Goal: Task Accomplishment & Management: Manage account settings

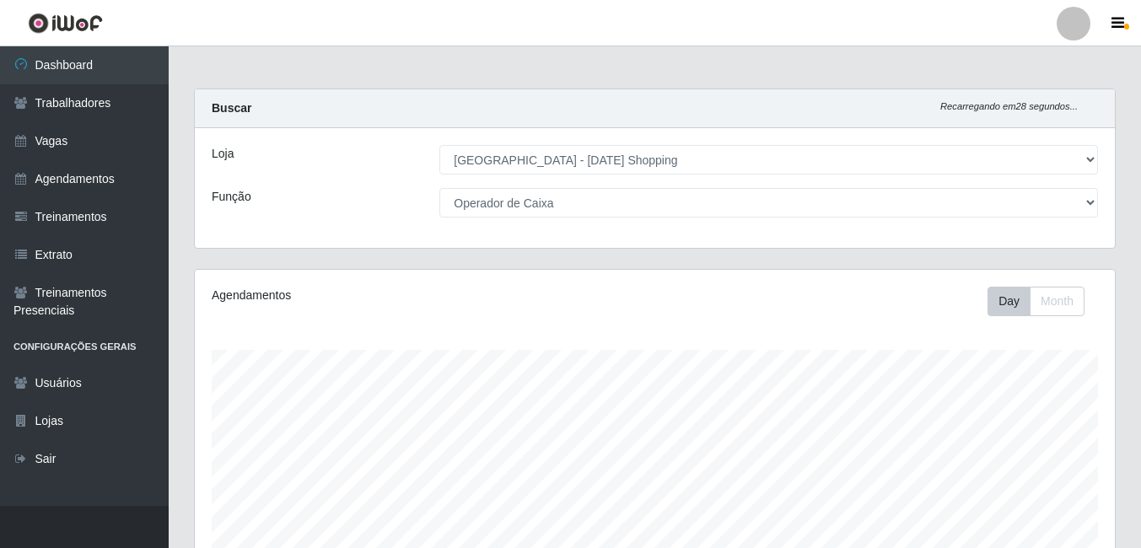
select select "471"
select select "22"
click at [69, 174] on link "Agendamentos" at bounding box center [84, 179] width 169 height 38
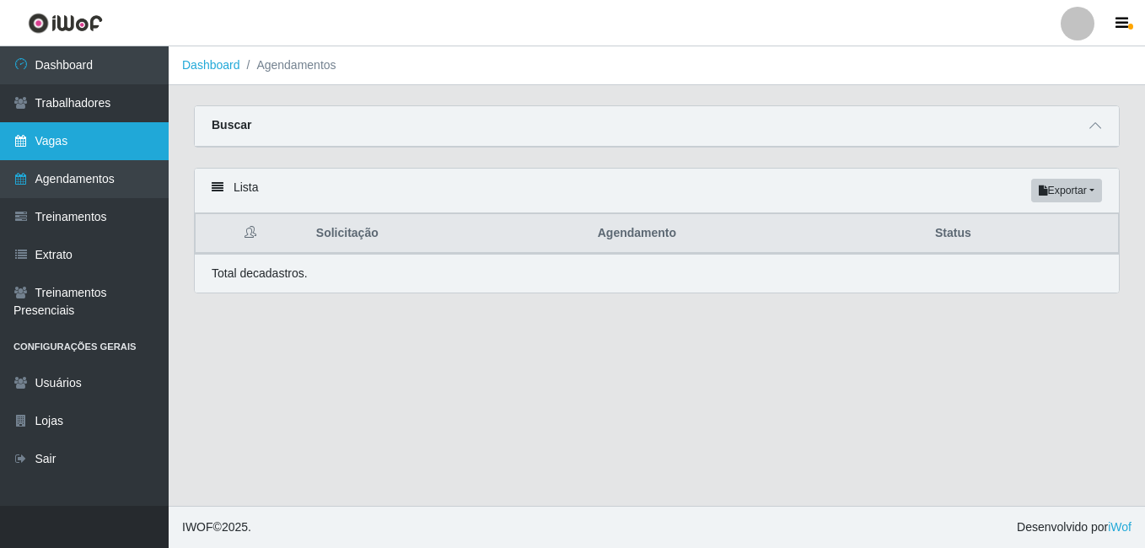
click at [53, 140] on link "Vagas" at bounding box center [84, 141] width 169 height 38
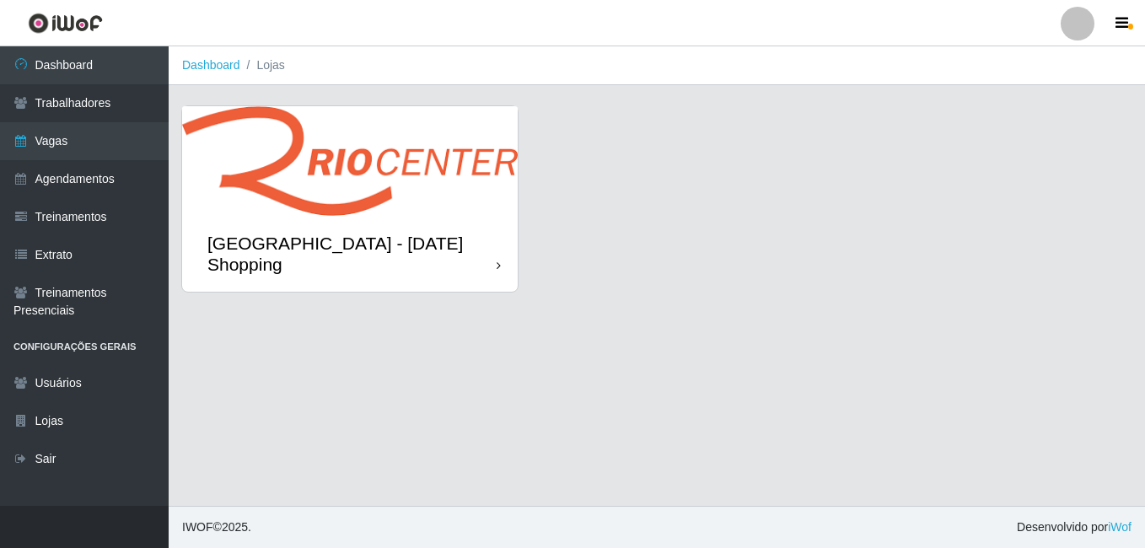
click at [412, 243] on div "[GEOGRAPHIC_DATA] - [DATE] Shopping" at bounding box center [351, 254] width 289 height 42
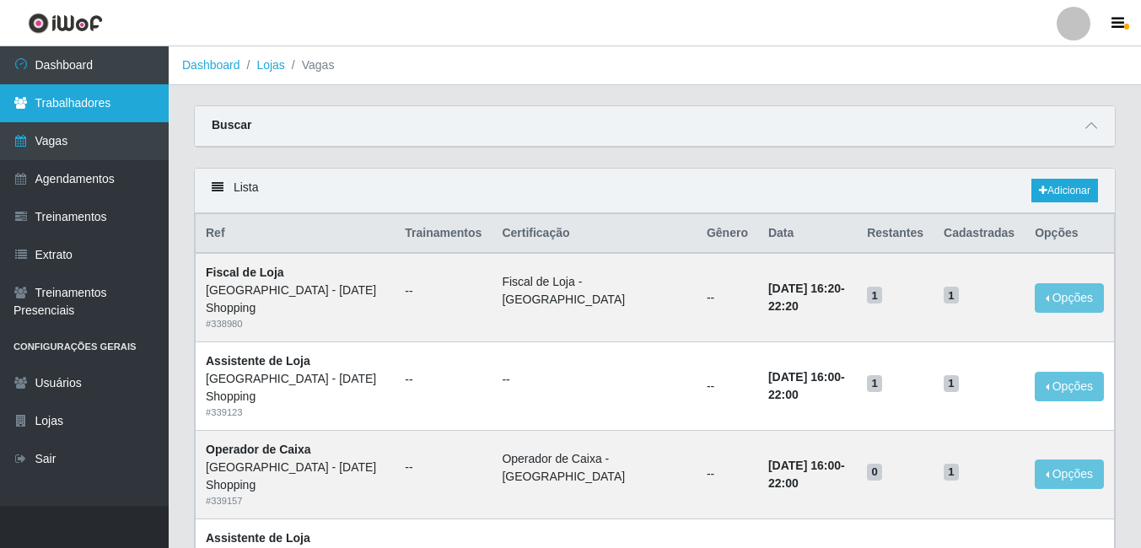
click at [100, 104] on link "Trabalhadores" at bounding box center [84, 103] width 169 height 38
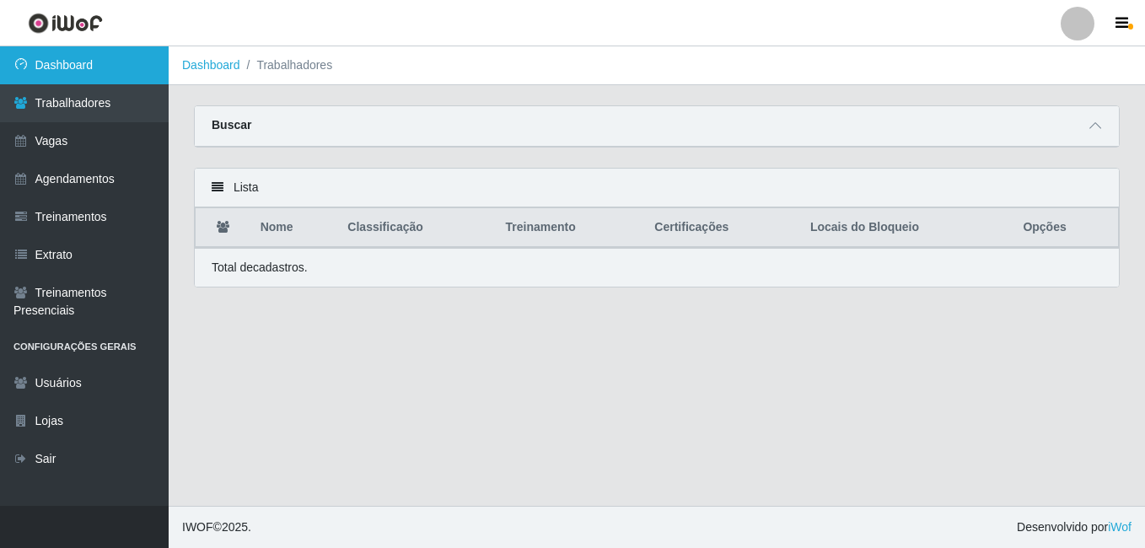
click at [76, 62] on link "Dashboard" at bounding box center [84, 65] width 169 height 38
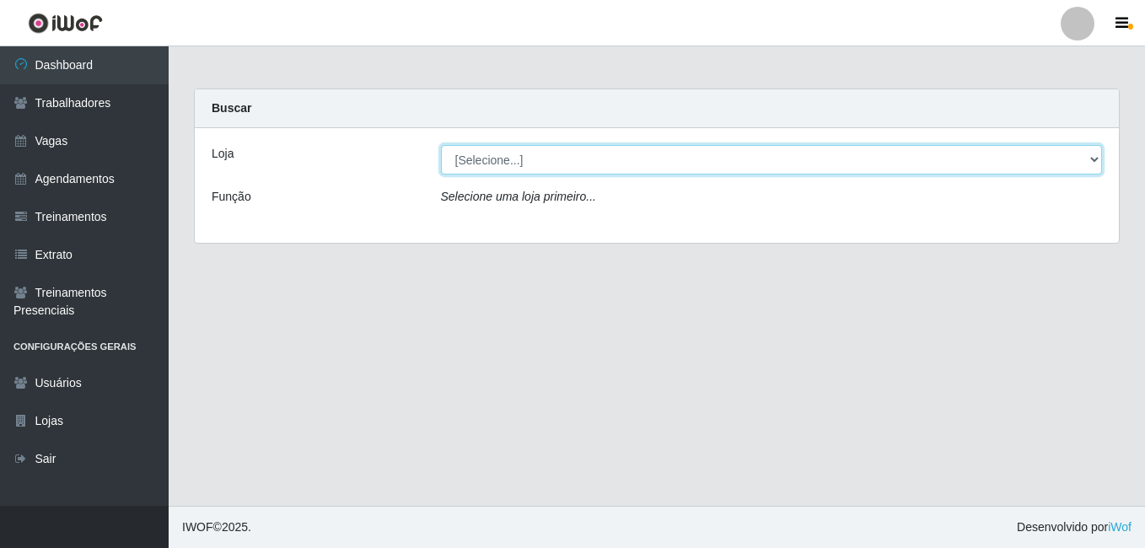
click at [1091, 161] on select "[Selecione...] [GEOGRAPHIC_DATA] - [DATE][GEOGRAPHIC_DATA]" at bounding box center [772, 160] width 662 height 30
select select "471"
click at [441, 145] on select "[Selecione...] [GEOGRAPHIC_DATA] - [DATE][GEOGRAPHIC_DATA]" at bounding box center [772, 160] width 662 height 30
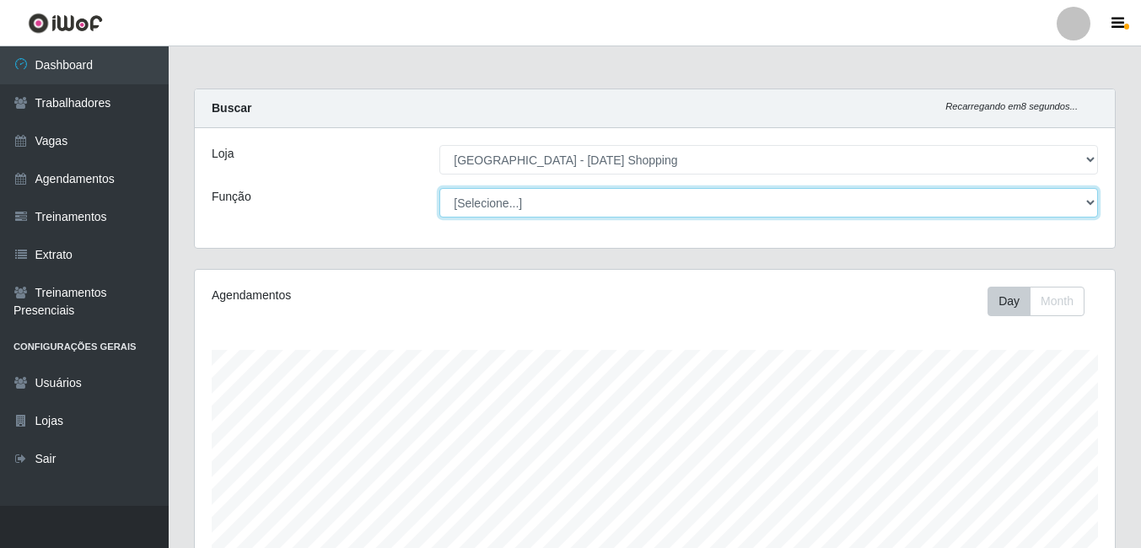
click at [1088, 202] on select "[Selecione...] [PERSON_NAME] + ASG ++ Assistente de [PERSON_NAME] Assistente de…" at bounding box center [768, 203] width 659 height 30
click at [439, 188] on select "[Selecione...] [PERSON_NAME] + ASG ++ Assistente de [PERSON_NAME] Assistente de…" at bounding box center [768, 203] width 659 height 30
click at [1089, 202] on select "[Selecione...] [PERSON_NAME] + ASG ++ Assistente de [PERSON_NAME] Assistente de…" at bounding box center [768, 203] width 659 height 30
click at [439, 188] on select "[Selecione...] [PERSON_NAME] + ASG ++ Assistente de [PERSON_NAME] Assistente de…" at bounding box center [768, 203] width 659 height 30
click at [1094, 198] on select "[Selecione...] [PERSON_NAME] + ASG ++ Assistente de [PERSON_NAME] Assistente de…" at bounding box center [768, 203] width 659 height 30
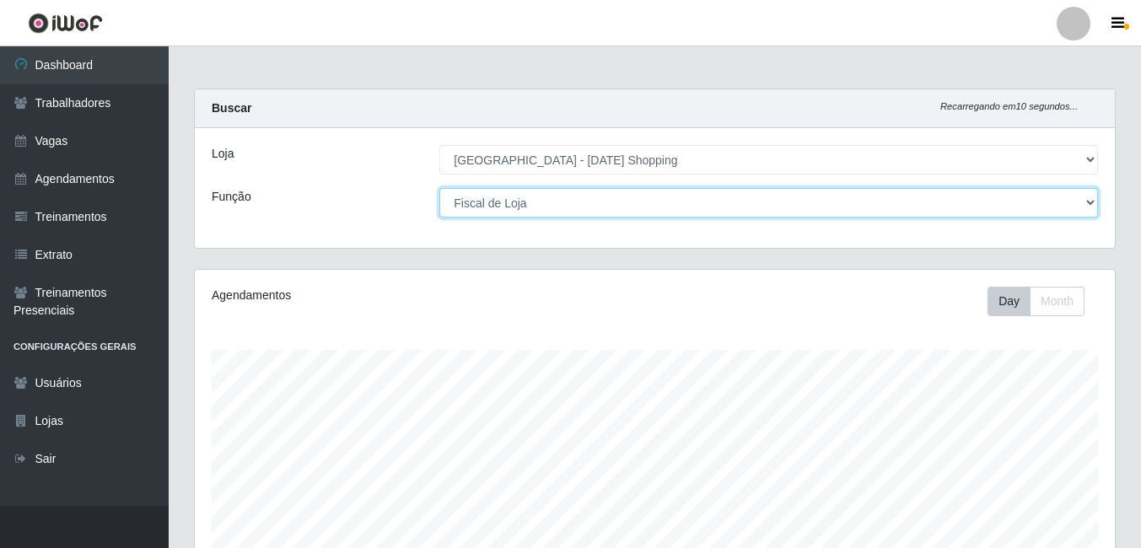
select select "[Selecione...]"
click at [439, 188] on select "[Selecione...] [PERSON_NAME] + ASG ++ Assistente de [PERSON_NAME] Assistente de…" at bounding box center [768, 203] width 659 height 30
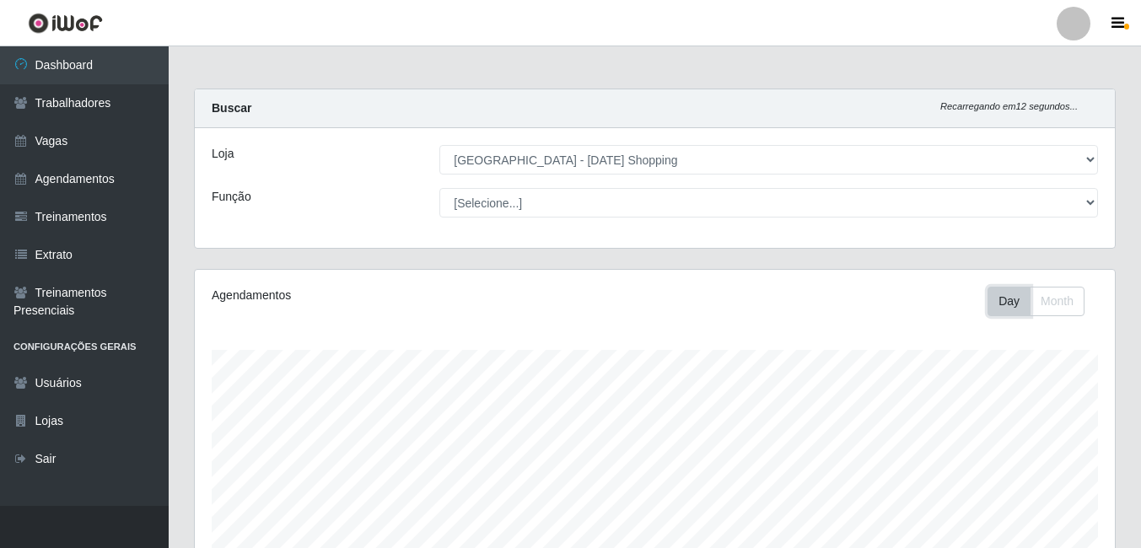
click at [1003, 306] on button "Day" at bounding box center [1009, 302] width 43 height 30
click at [1058, 303] on button "Month" at bounding box center [1057, 302] width 55 height 30
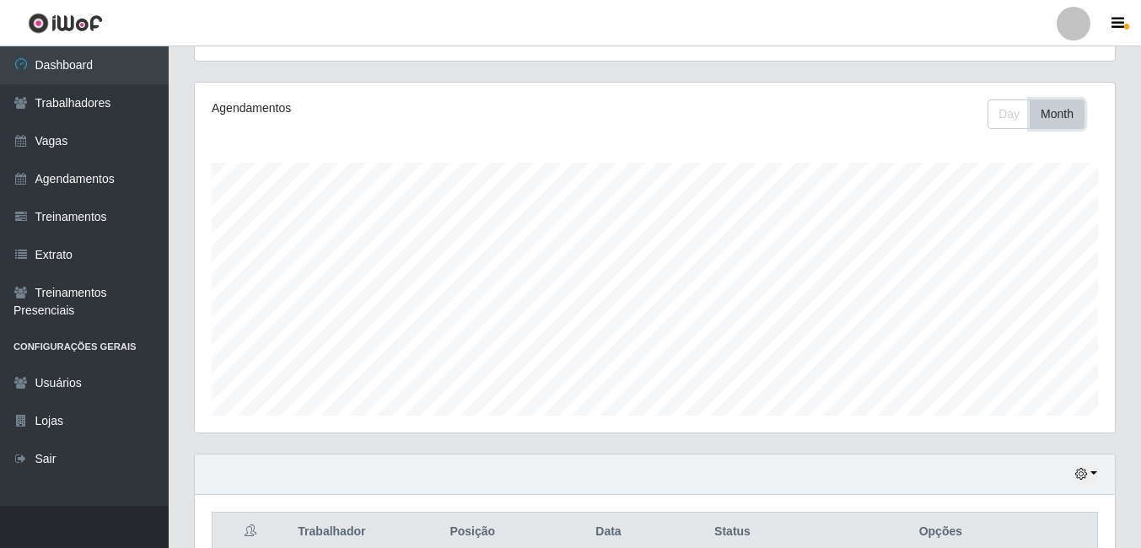
scroll to position [40, 0]
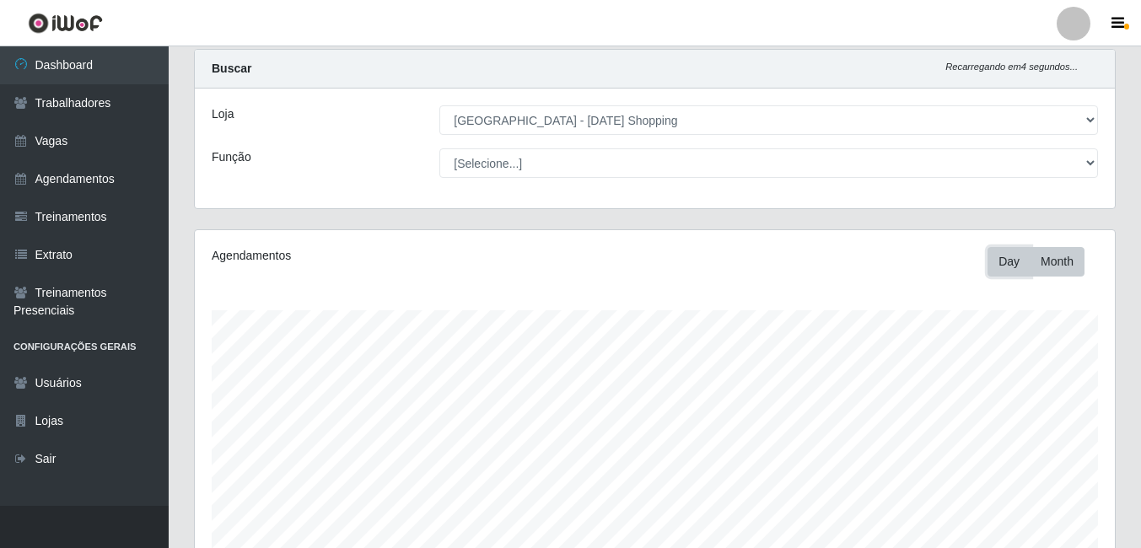
click at [1010, 267] on button "Day" at bounding box center [1009, 262] width 43 height 30
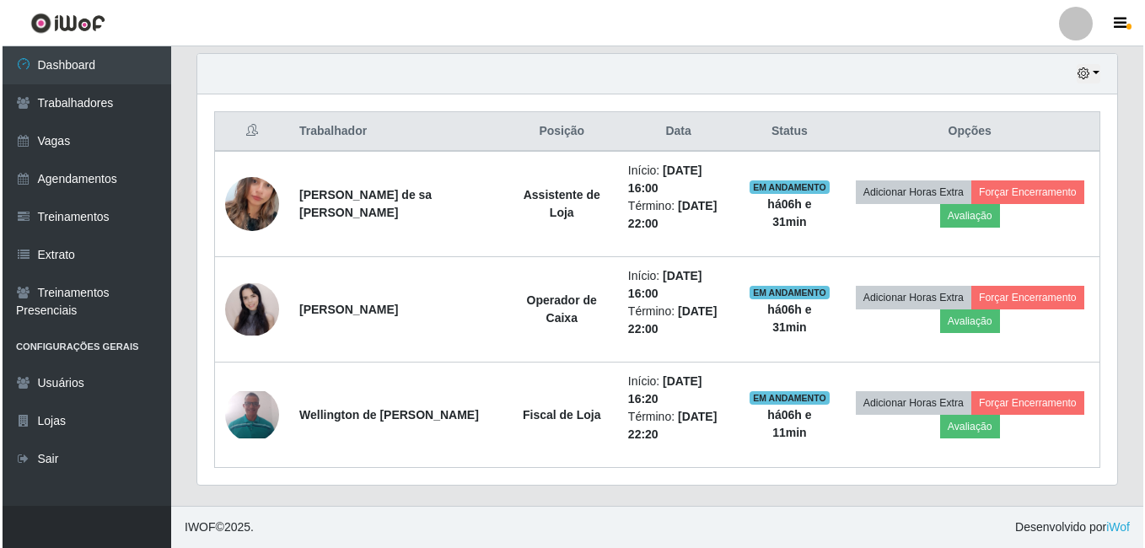
scroll to position [377, 0]
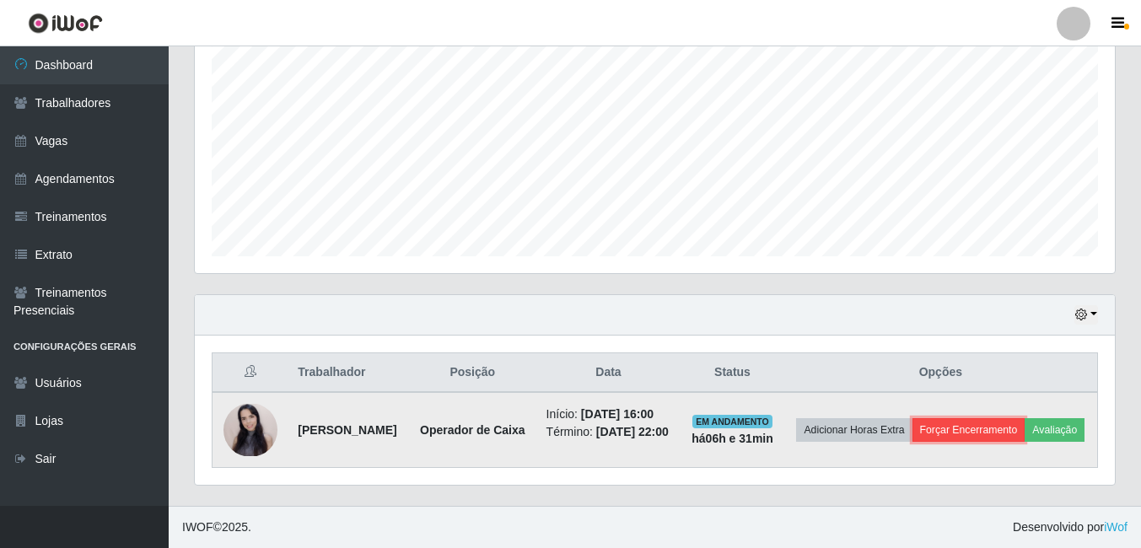
click at [982, 418] on button "Forçar Encerramento" at bounding box center [969, 430] width 113 height 24
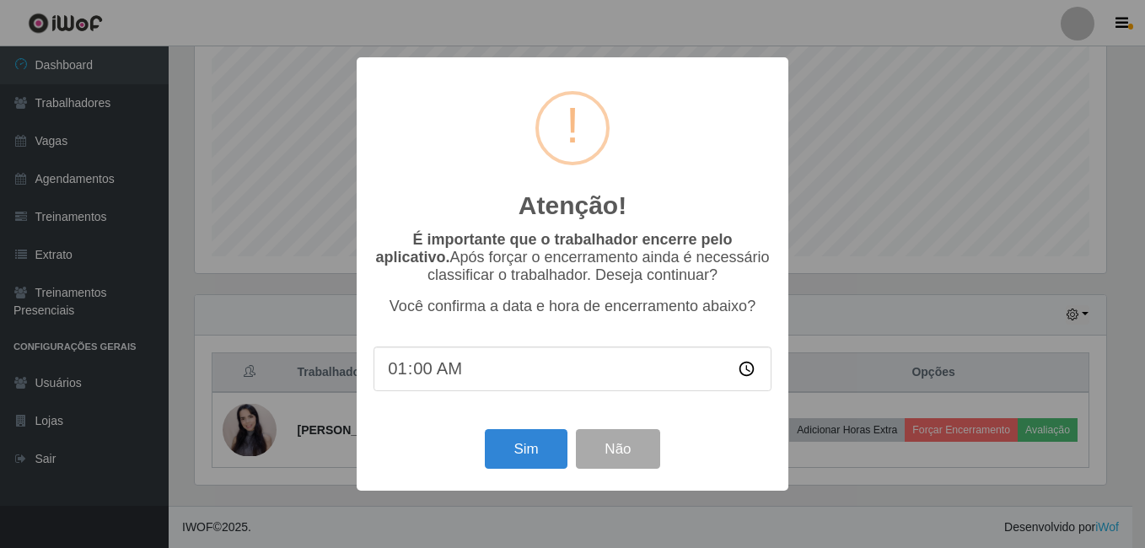
type input "18:00"
click at [523, 457] on button "Sim" at bounding box center [526, 449] width 82 height 40
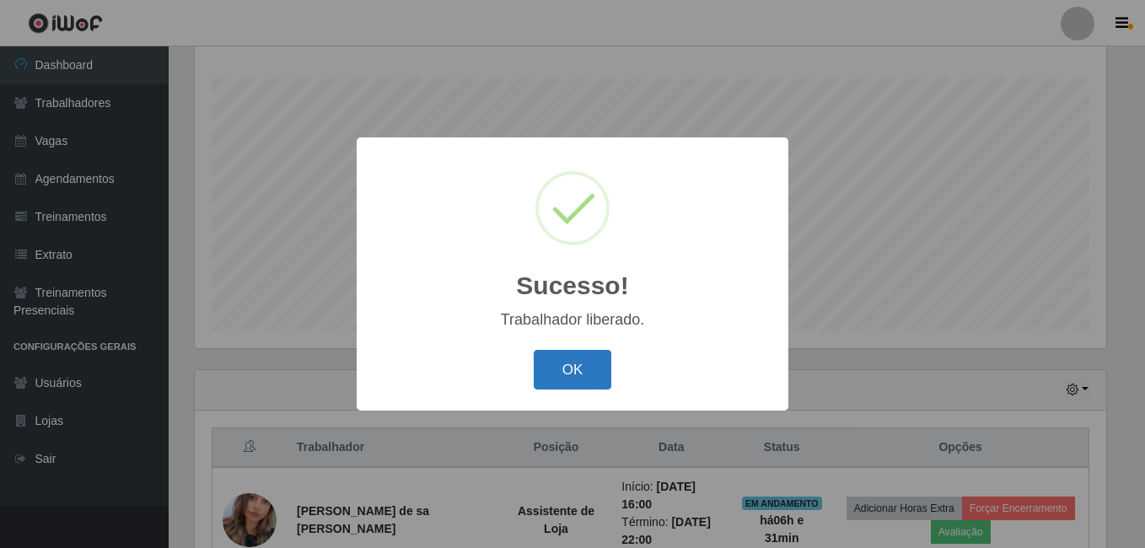
click at [577, 367] on button "OK" at bounding box center [573, 370] width 78 height 40
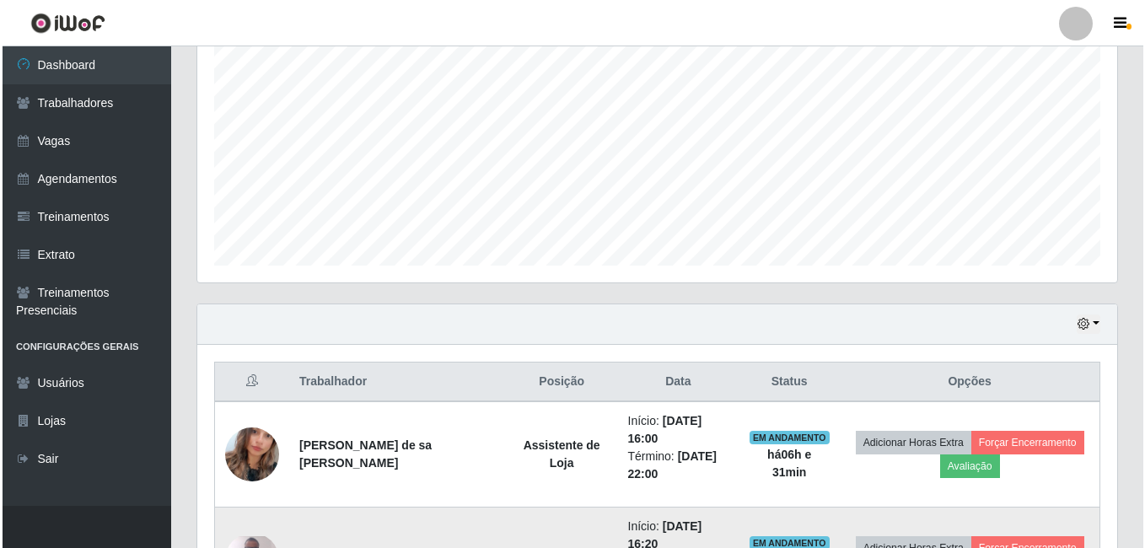
scroll to position [356, 0]
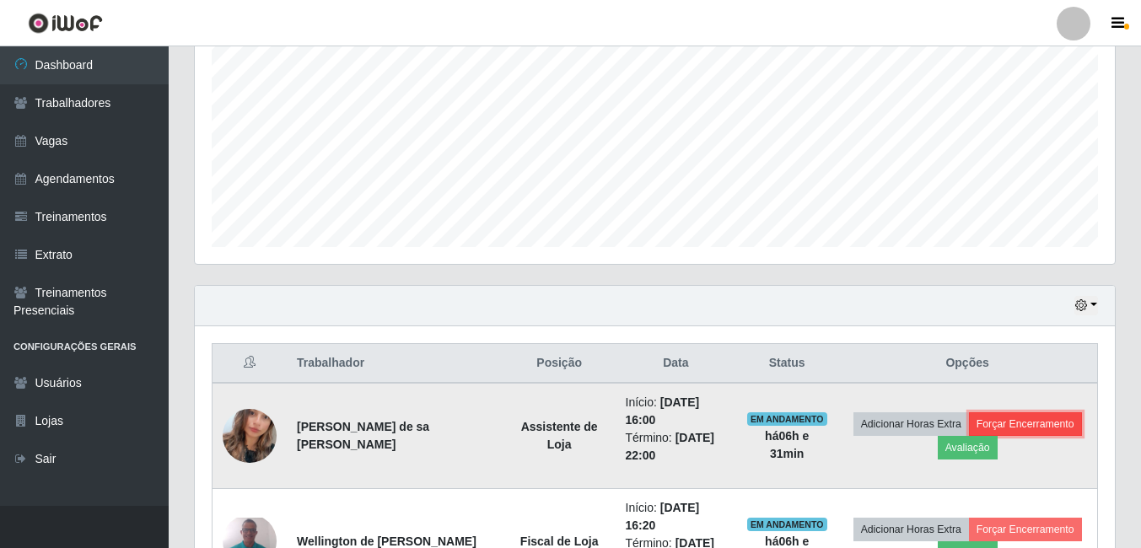
click at [988, 426] on button "Forçar Encerramento" at bounding box center [1025, 424] width 113 height 24
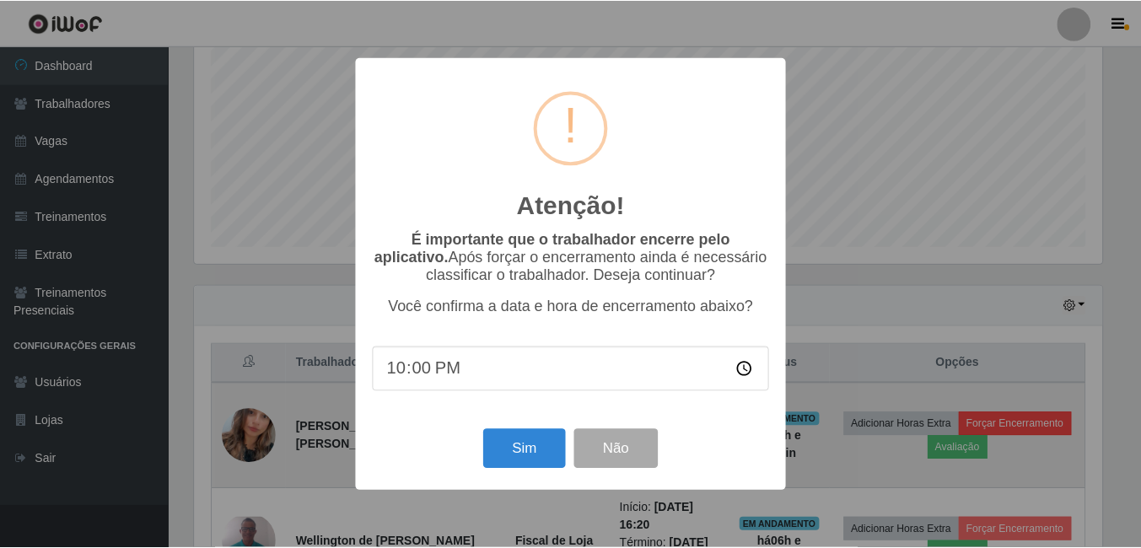
scroll to position [350, 912]
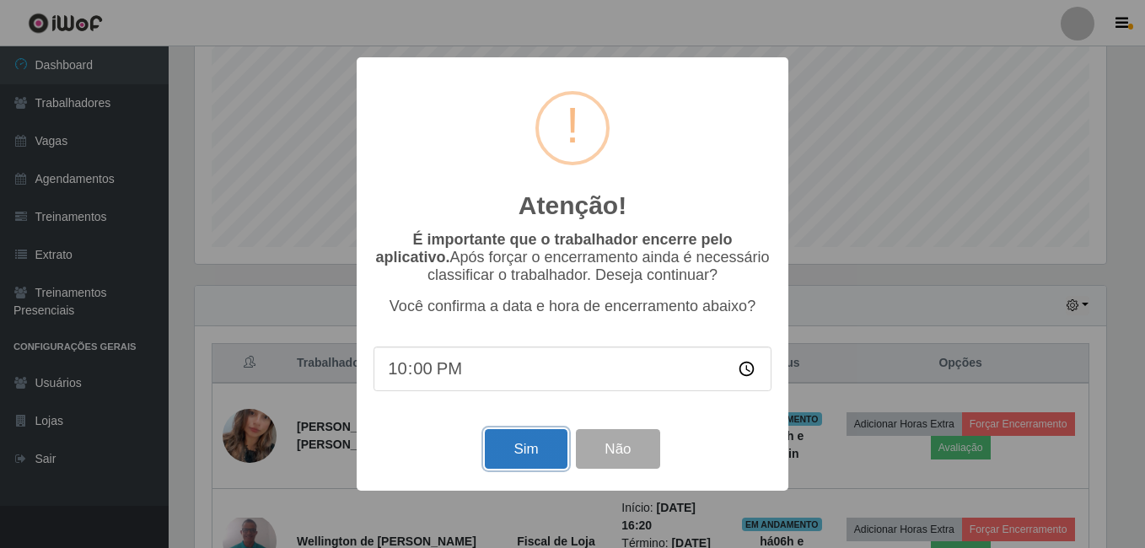
click at [501, 453] on button "Sim" at bounding box center [526, 449] width 82 height 40
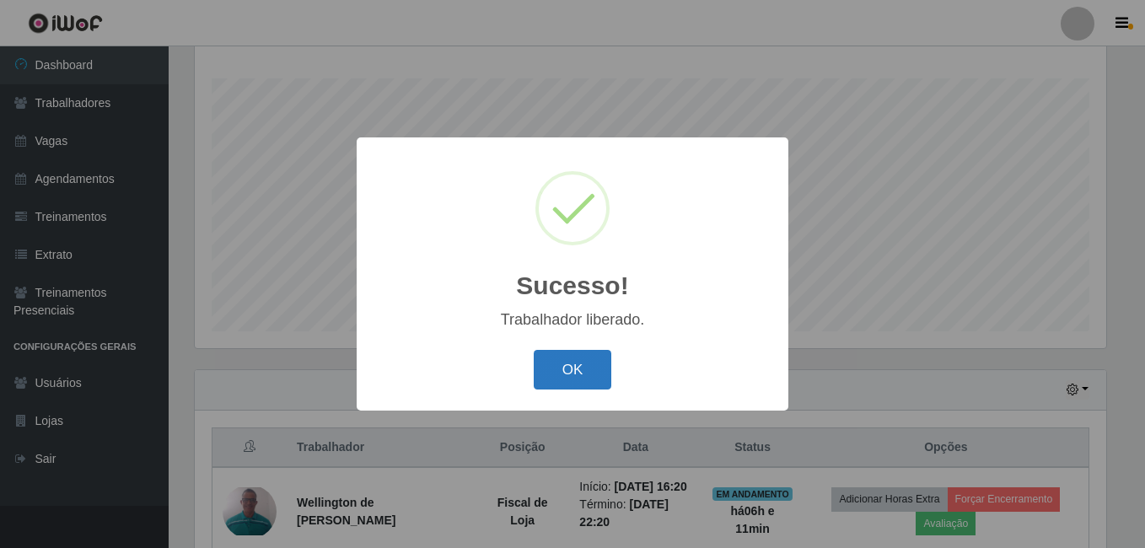
click at [567, 368] on button "OK" at bounding box center [573, 370] width 78 height 40
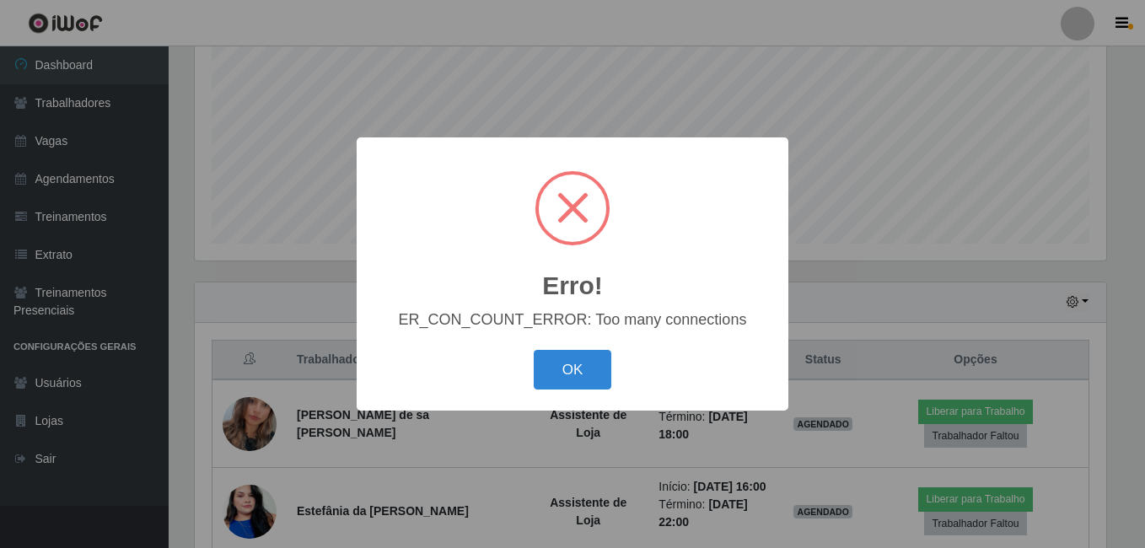
scroll to position [347, 0]
